Goal: Task Accomplishment & Management: Use online tool/utility

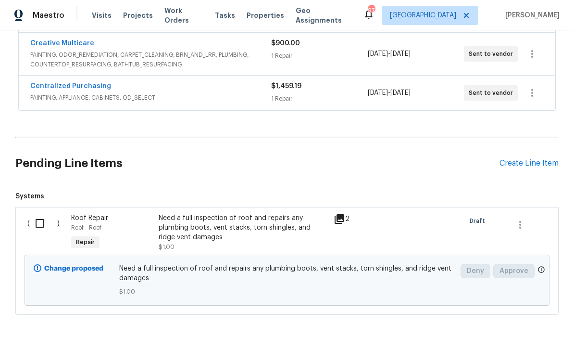
scroll to position [287, 0]
click at [44, 226] on input "checkbox" at bounding box center [43, 224] width 27 height 20
checkbox input "true"
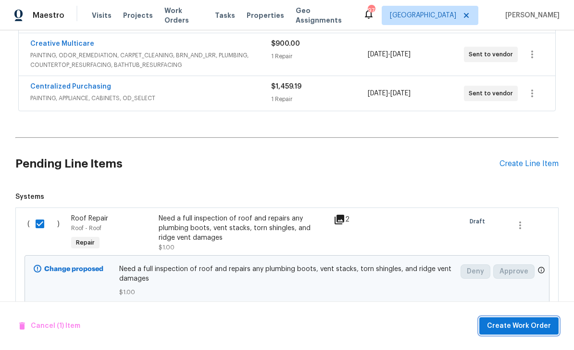
click at [528, 322] on span "Create Work Order" at bounding box center [519, 326] width 64 height 12
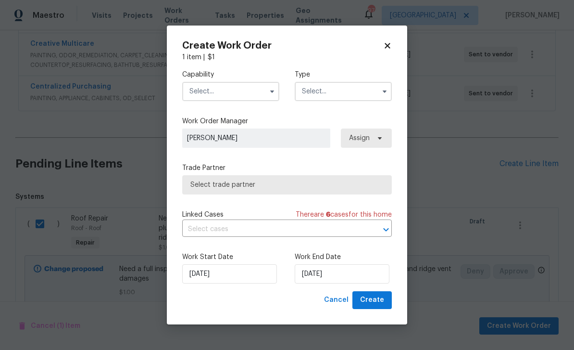
click at [209, 87] on input "text" at bounding box center [230, 91] width 97 height 19
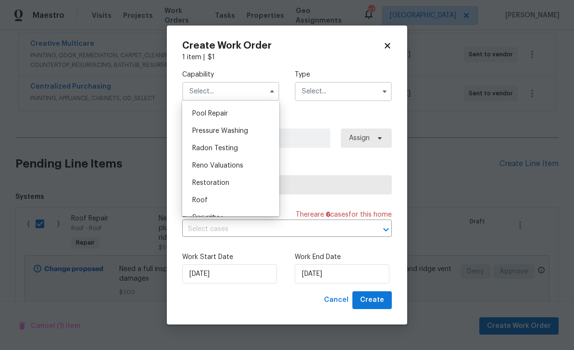
scroll to position [895, 0]
click at [200, 201] on span "Roof" at bounding box center [199, 198] width 15 height 7
type input "Roof"
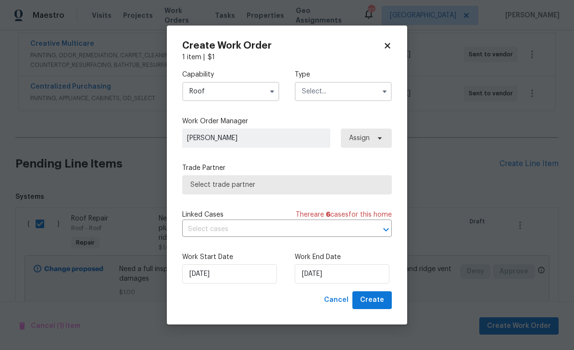
click at [365, 89] on input "text" at bounding box center [343, 91] width 97 height 19
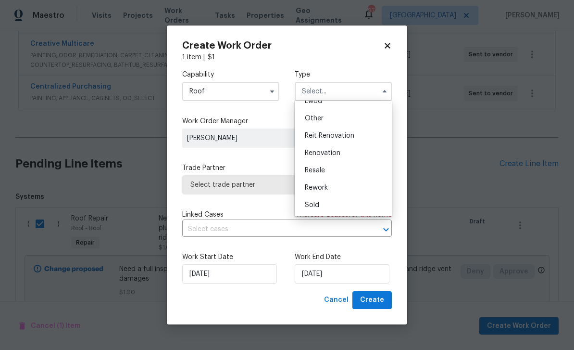
scroll to position [114, 0]
click at [342, 150] on div "Renovation" at bounding box center [343, 152] width 92 height 17
type input "Renovation"
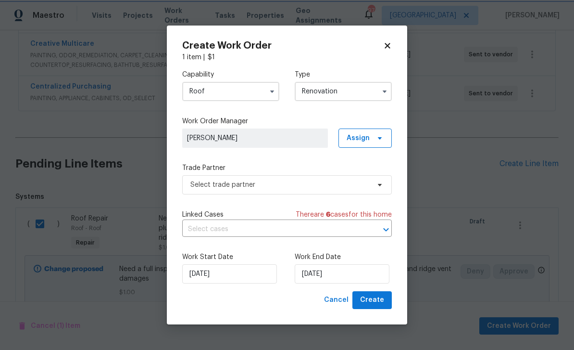
scroll to position [0, 0]
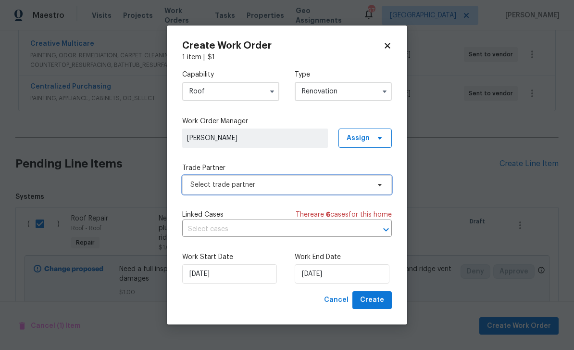
click at [353, 185] on span "Select trade partner" at bounding box center [280, 185] width 179 height 10
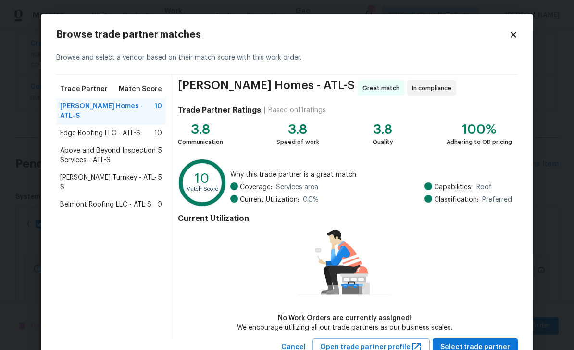
click at [72, 128] on span "Edge Roofing LLC - ATL-S" at bounding box center [100, 133] width 80 height 10
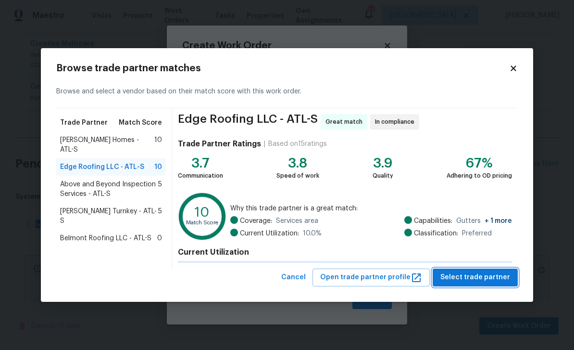
click at [494, 279] on span "Select trade partner" at bounding box center [476, 277] width 70 height 12
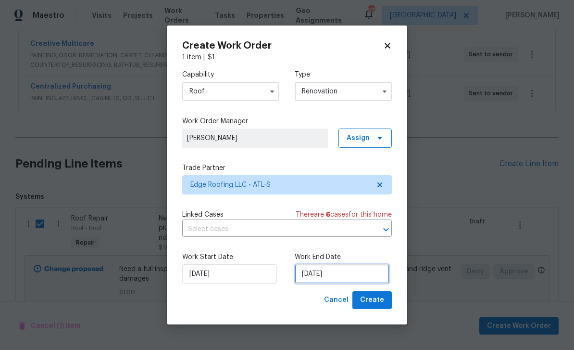
click at [373, 276] on input "9/16/2025" at bounding box center [342, 273] width 95 height 19
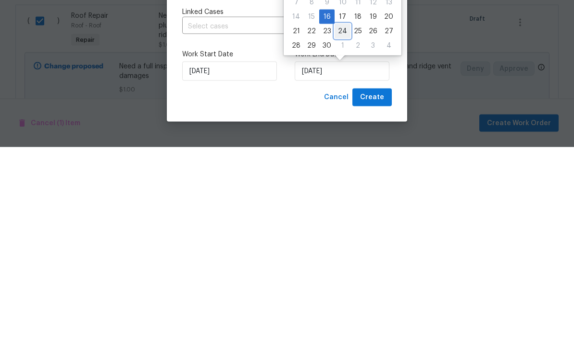
click at [338, 227] on div "24" at bounding box center [343, 233] width 16 height 13
type input "9/24/2025"
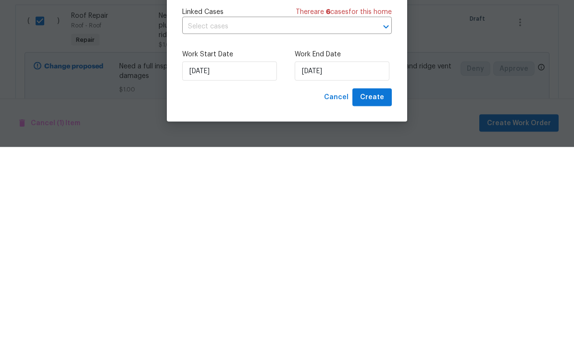
scroll to position [31, 0]
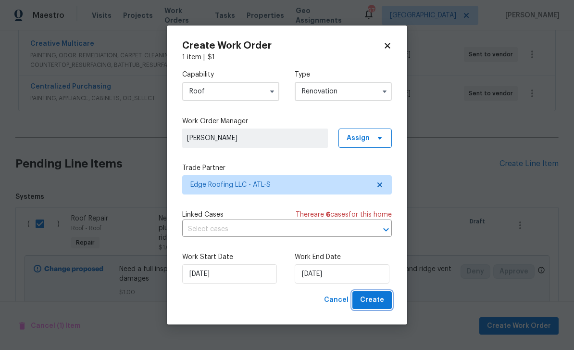
click at [379, 299] on span "Create" at bounding box center [372, 300] width 24 height 12
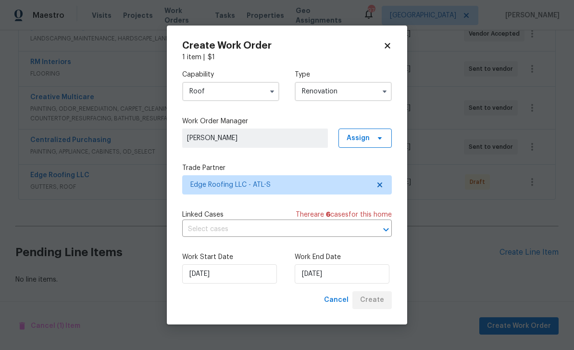
scroll to position [203, 0]
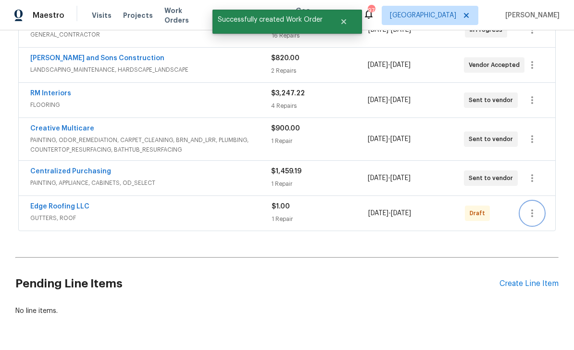
click at [535, 207] on icon "button" at bounding box center [533, 213] width 12 height 12
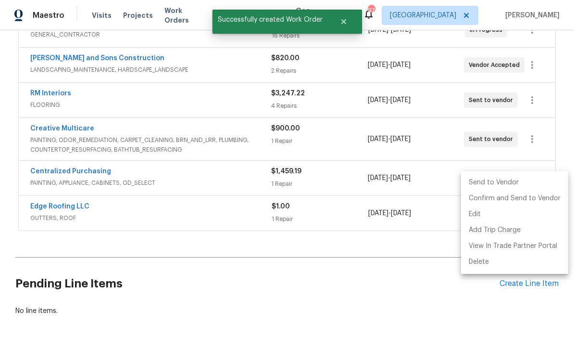
click at [524, 183] on li "Send to Vendor" at bounding box center [514, 183] width 107 height 16
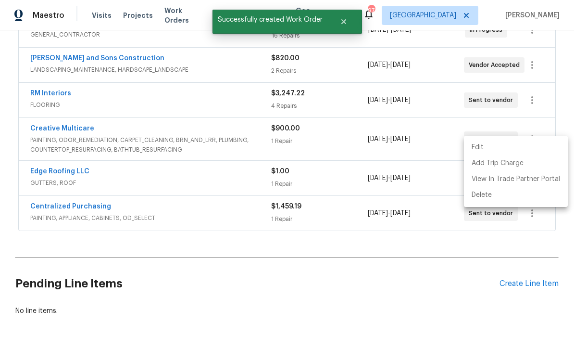
click at [497, 245] on div at bounding box center [287, 175] width 574 height 350
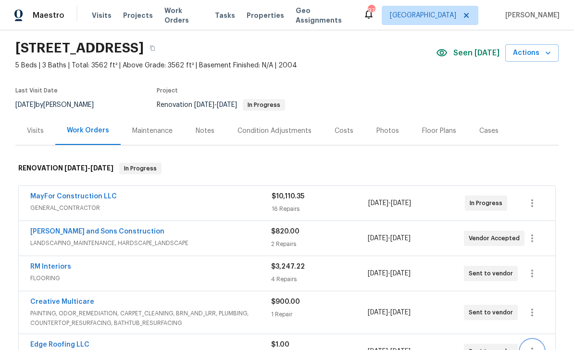
scroll to position [19, 0]
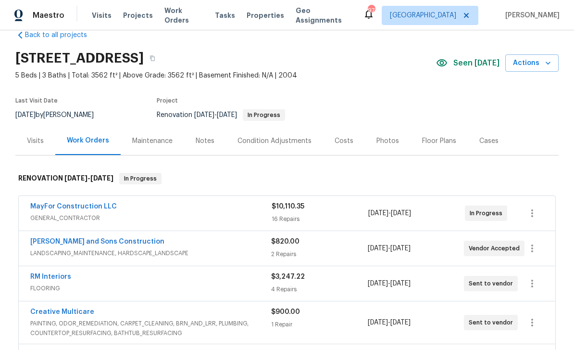
click at [339, 136] on div "Costs" at bounding box center [344, 141] width 19 height 10
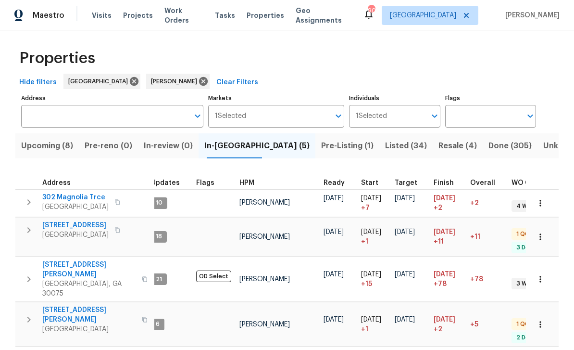
scroll to position [2, 0]
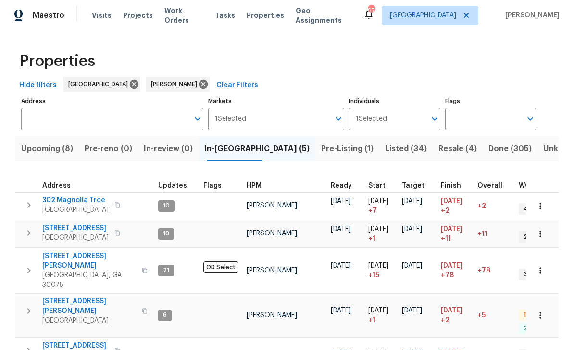
scroll to position [8, 0]
click at [70, 296] on span "[STREET_ADDRESS][PERSON_NAME]" at bounding box center [89, 305] width 94 height 19
click at [48, 150] on span "Upcoming (8)" at bounding box center [47, 148] width 52 height 13
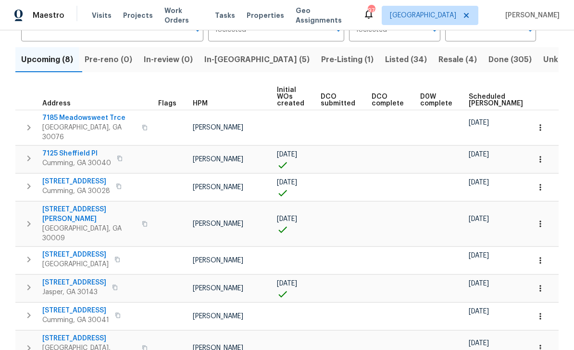
scroll to position [89, 0]
click at [476, 102] on span "Scheduled COE" at bounding box center [496, 100] width 54 height 13
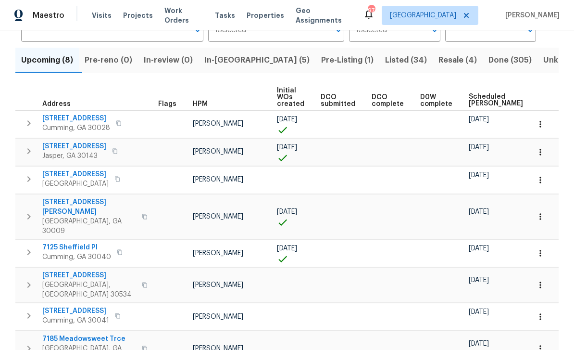
click at [119, 121] on icon "button" at bounding box center [119, 123] width 6 height 6
